Goal: Download file/media

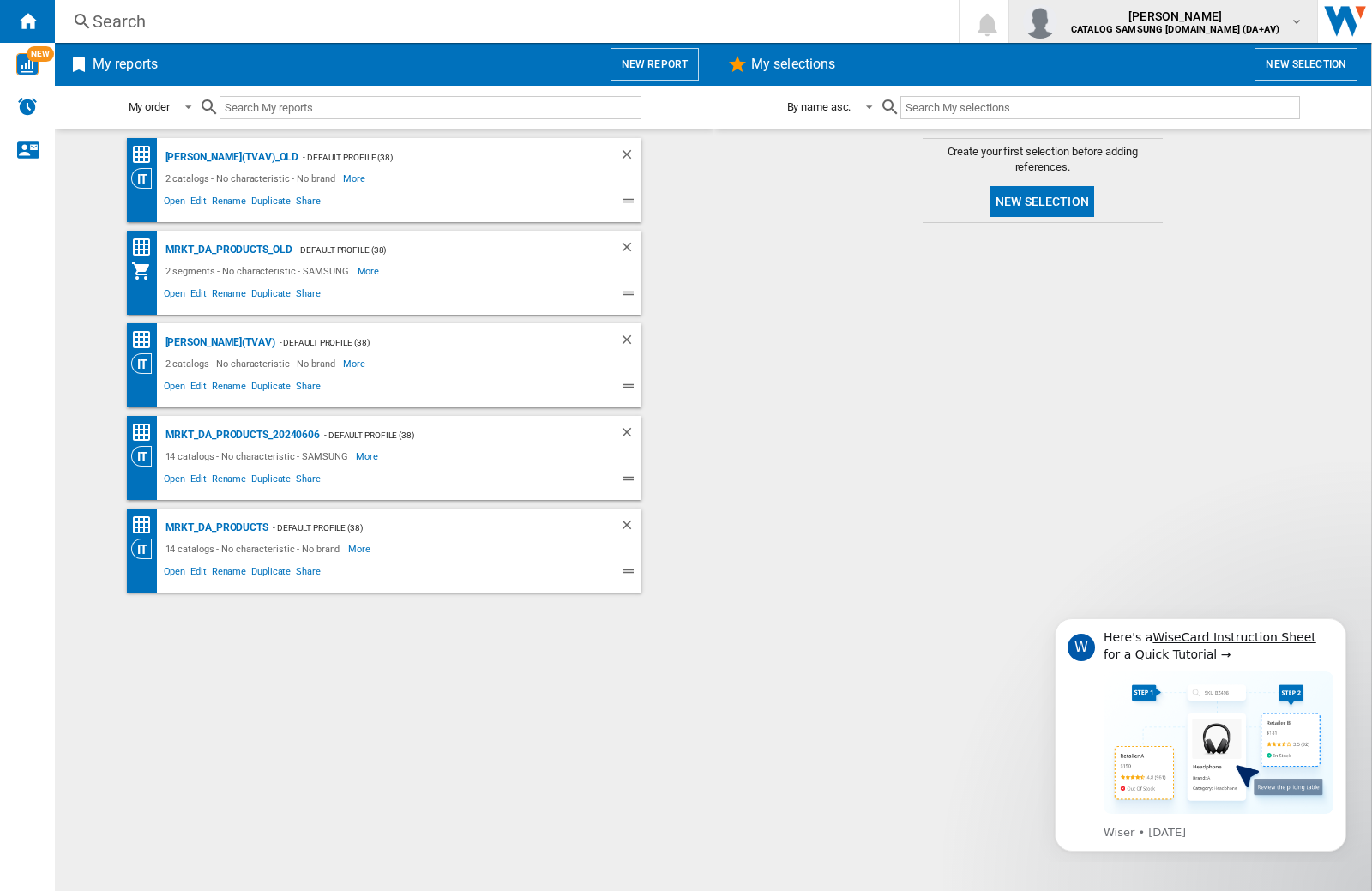
click at [1057, 21] on img "button" at bounding box center [1040, 21] width 34 height 34
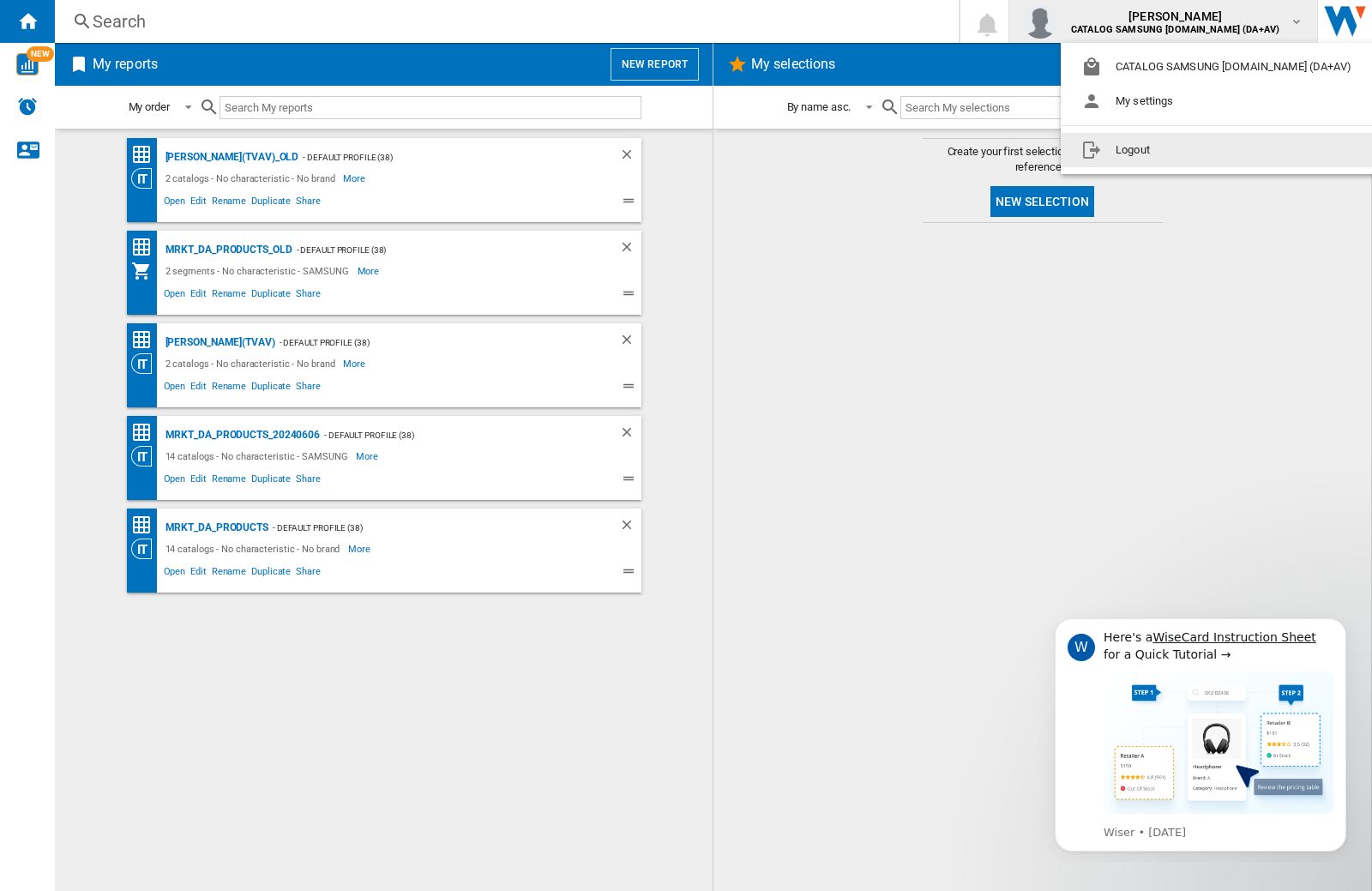
click at [1193, 150] on button "Logout" at bounding box center [1219, 150] width 318 height 34
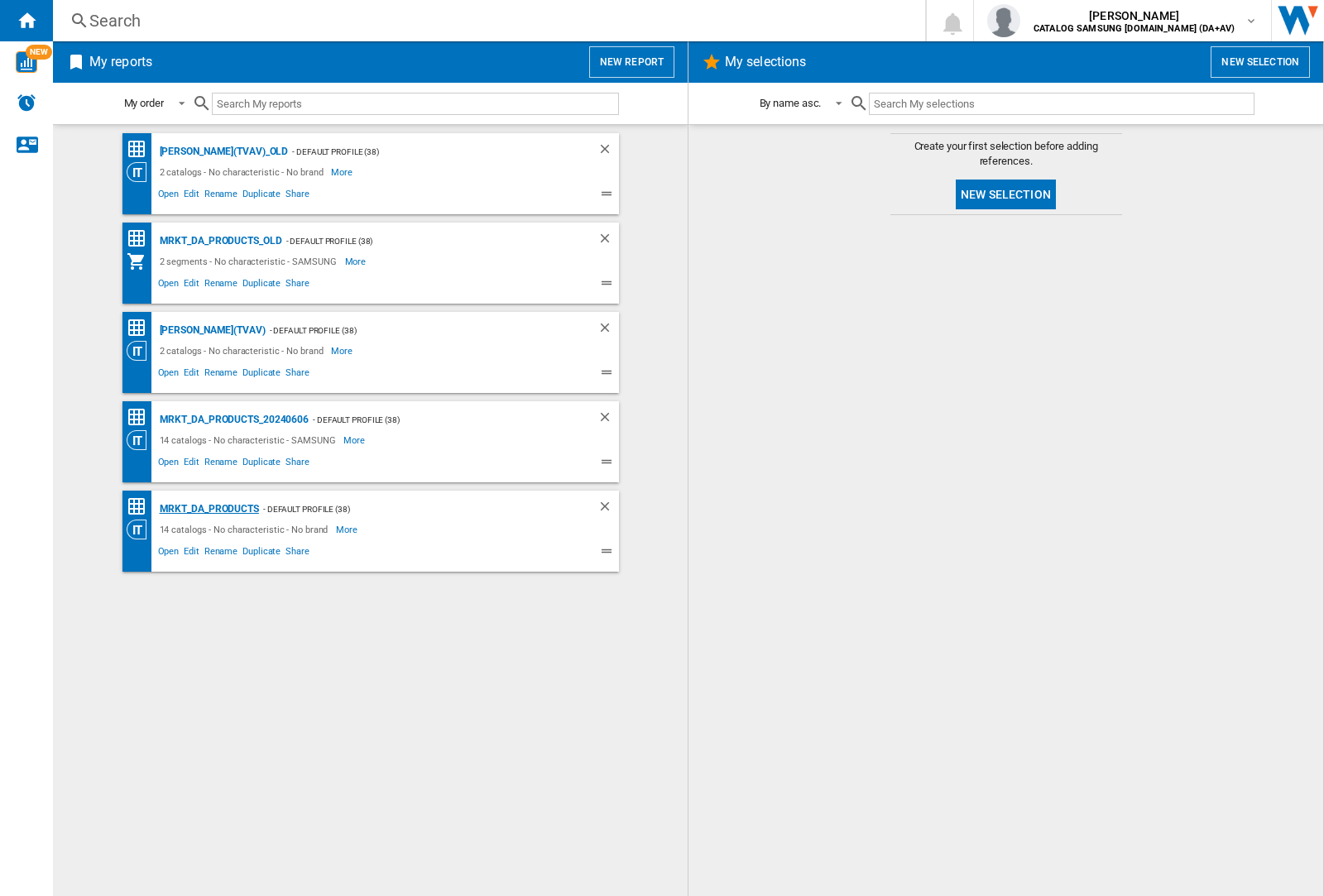
click at [208, 509] on div "MRKT_DA_PRODUCTS" at bounding box center [207, 510] width 103 height 21
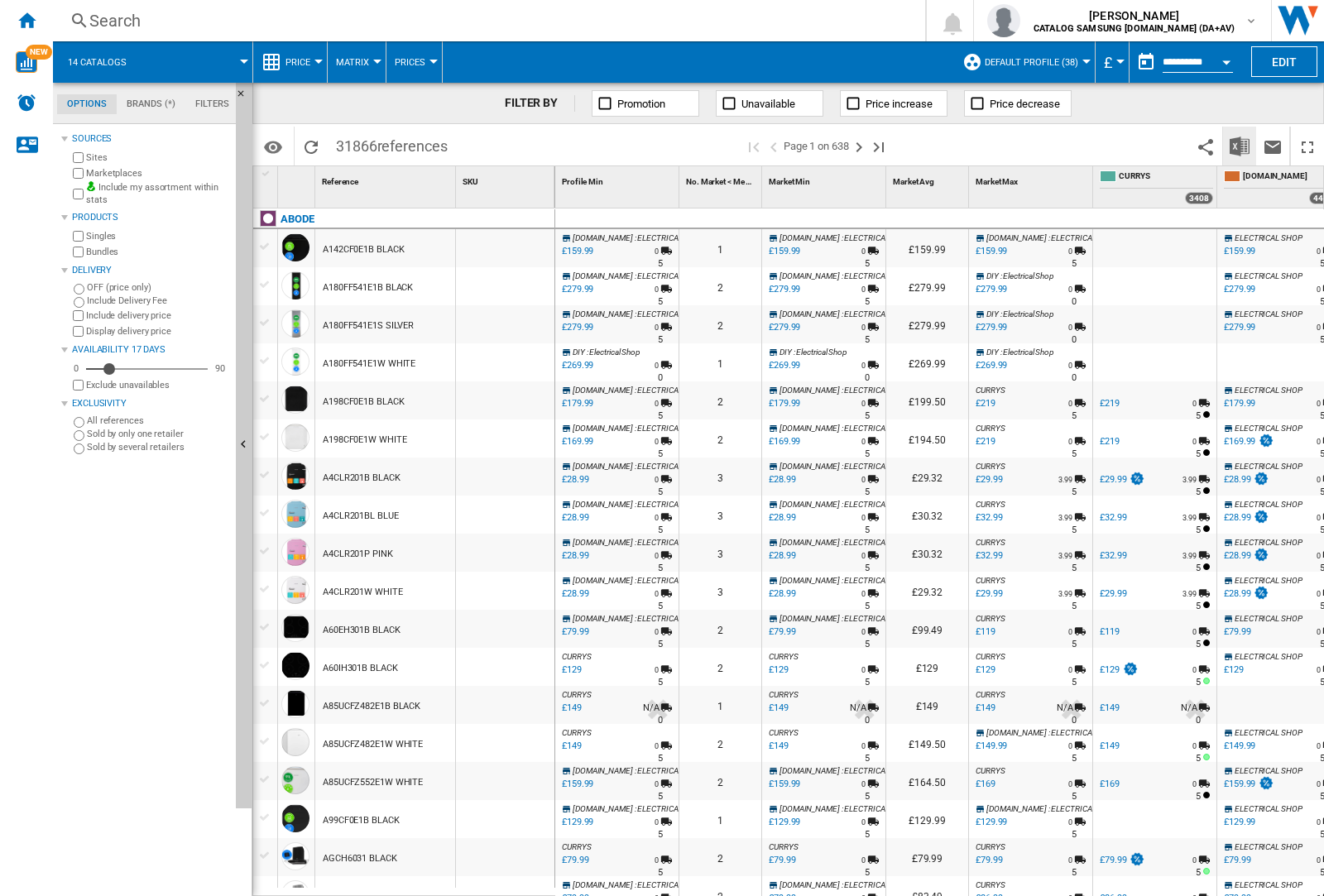
click at [1239, 145] on img "Download in Excel" at bounding box center [1240, 146] width 20 height 20
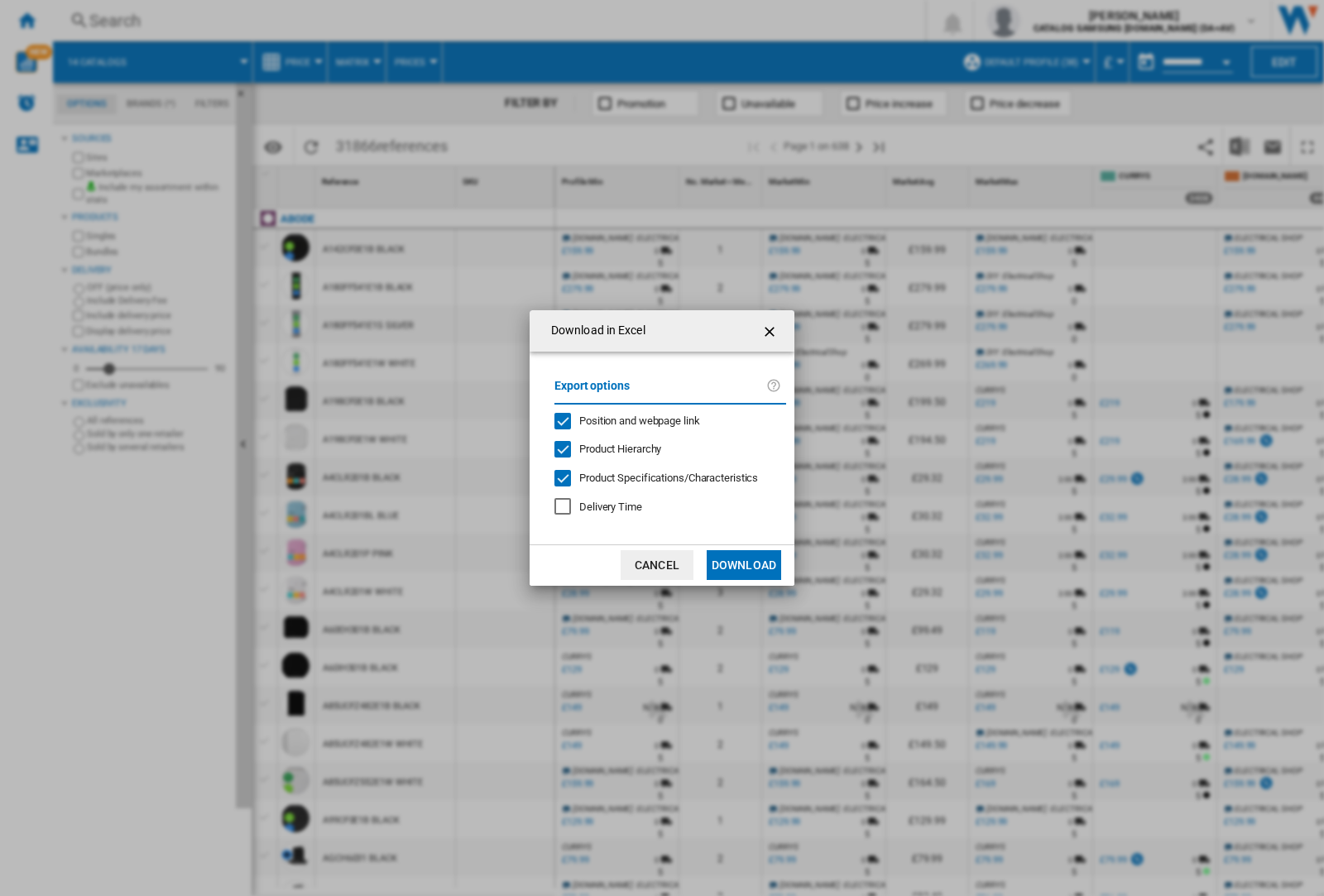
click at [629, 420] on span "Position and webpage link" at bounding box center [640, 421] width 121 height 12
click at [744, 565] on button "Download" at bounding box center [744, 565] width 75 height 30
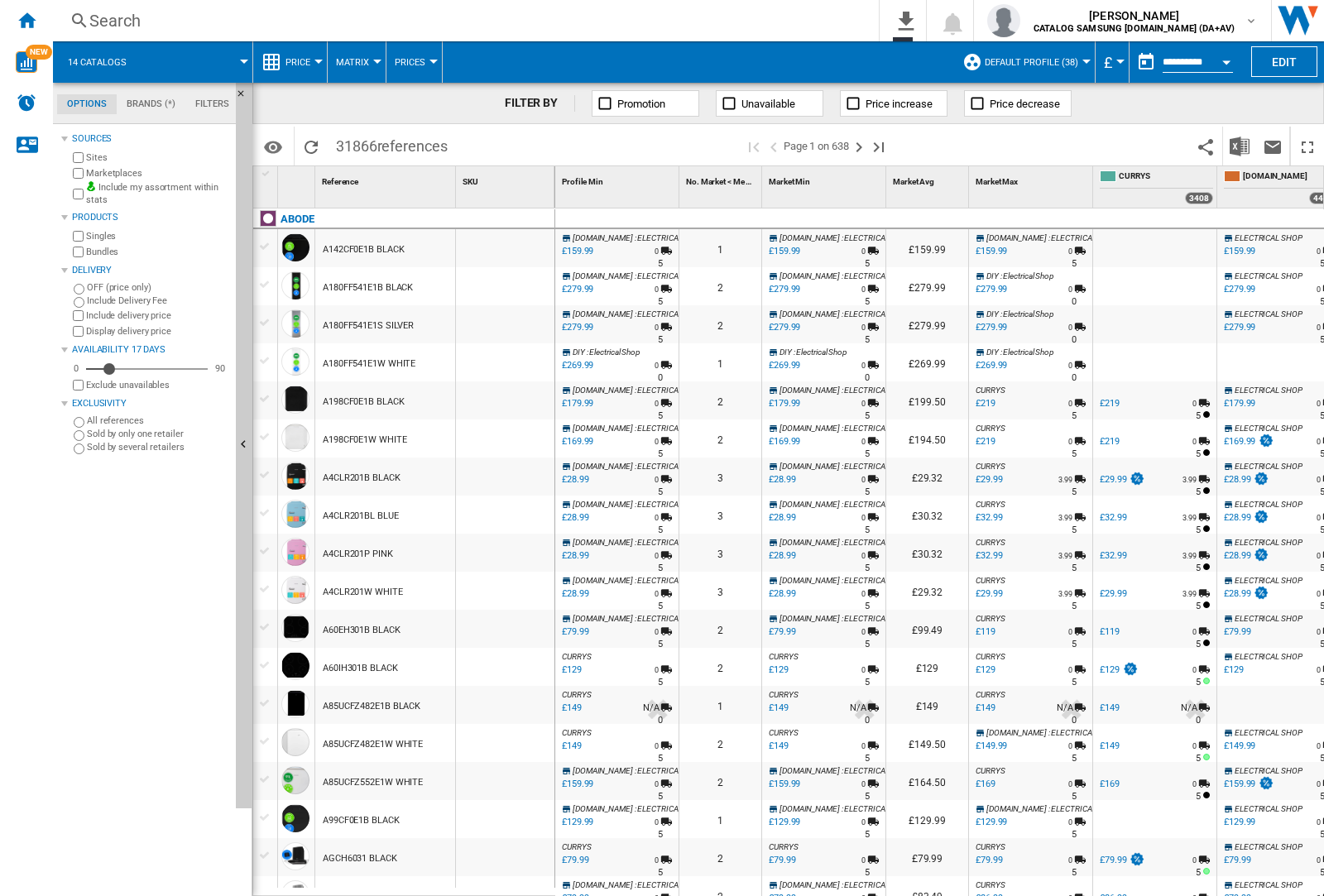
click at [516, 283] on div at bounding box center [505, 287] width 98 height 38
